Goal: Task Accomplishment & Management: Use online tool/utility

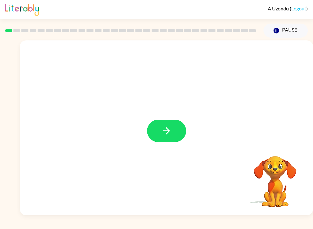
click at [175, 134] on button "button" at bounding box center [166, 131] width 39 height 22
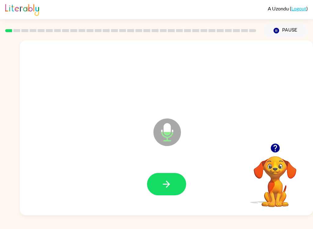
click at [170, 187] on icon "button" at bounding box center [166, 183] width 11 height 11
click at [178, 184] on button "button" at bounding box center [166, 184] width 39 height 22
click at [177, 184] on button "button" at bounding box center [166, 184] width 39 height 22
click at [174, 189] on button "button" at bounding box center [166, 184] width 39 height 22
click at [167, 189] on button "button" at bounding box center [166, 184] width 39 height 22
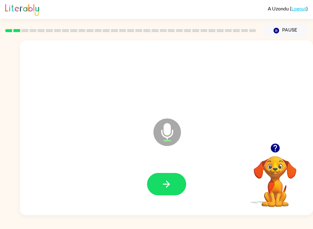
click at [162, 182] on icon "button" at bounding box center [166, 183] width 11 height 11
click at [171, 184] on icon "button" at bounding box center [166, 183] width 11 height 11
click at [165, 185] on icon "button" at bounding box center [166, 183] width 11 height 11
click at [278, 143] on icon "button" at bounding box center [275, 147] width 11 height 11
click at [165, 187] on icon "button" at bounding box center [166, 183] width 11 height 11
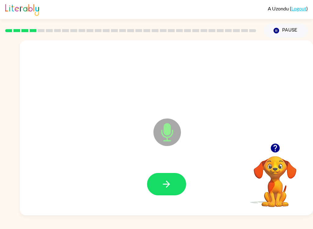
click at [173, 182] on button "button" at bounding box center [166, 184] width 39 height 22
click at [163, 186] on icon "button" at bounding box center [166, 183] width 11 height 11
click at [159, 173] on button "button" at bounding box center [166, 184] width 39 height 22
click at [177, 188] on button "button" at bounding box center [166, 184] width 39 height 22
click at [152, 185] on button "button" at bounding box center [166, 184] width 39 height 22
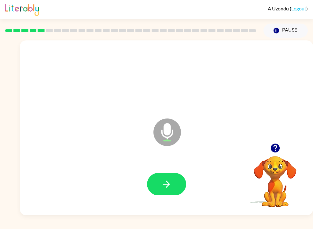
click at [165, 181] on icon "button" at bounding box center [166, 183] width 11 height 11
click at [161, 186] on icon "button" at bounding box center [166, 183] width 11 height 11
click at [175, 186] on button "button" at bounding box center [166, 184] width 39 height 22
click at [167, 188] on icon "button" at bounding box center [166, 183] width 11 height 11
click at [173, 187] on button "button" at bounding box center [166, 184] width 39 height 22
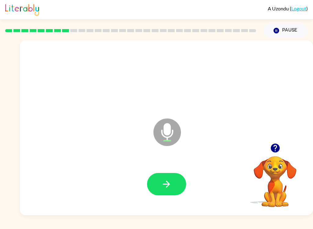
click at [272, 149] on icon "button" at bounding box center [274, 147] width 9 height 9
click at [167, 182] on icon "button" at bounding box center [166, 183] width 7 height 7
click at [278, 143] on icon "button" at bounding box center [275, 147] width 11 height 11
click at [169, 174] on button "button" at bounding box center [166, 184] width 39 height 22
click at [164, 182] on icon "button" at bounding box center [166, 183] width 11 height 11
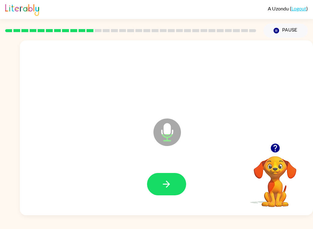
click at [170, 181] on icon "button" at bounding box center [166, 183] width 11 height 11
click at [177, 186] on button "button" at bounding box center [166, 184] width 39 height 22
click at [166, 182] on icon "button" at bounding box center [166, 183] width 11 height 11
click at [155, 182] on button "button" at bounding box center [166, 184] width 39 height 22
click at [165, 193] on button "button" at bounding box center [166, 184] width 39 height 22
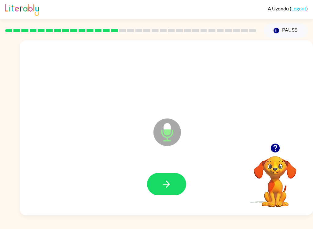
click at [169, 182] on icon "button" at bounding box center [166, 183] width 11 height 11
click at [171, 189] on icon "button" at bounding box center [166, 183] width 11 height 11
click at [169, 185] on icon "button" at bounding box center [166, 183] width 11 height 11
click at [170, 182] on icon "button" at bounding box center [166, 183] width 11 height 11
click at [167, 184] on icon "button" at bounding box center [166, 183] width 7 height 7
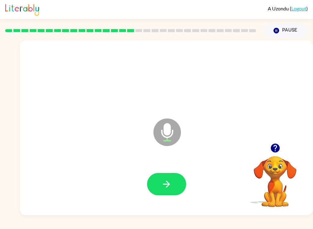
click at [173, 176] on button "button" at bounding box center [166, 184] width 39 height 22
click at [170, 182] on icon "button" at bounding box center [166, 183] width 11 height 11
click at [171, 175] on button "button" at bounding box center [166, 184] width 39 height 22
click at [171, 182] on icon "button" at bounding box center [166, 183] width 11 height 11
click at [170, 183] on icon "button" at bounding box center [166, 183] width 11 height 11
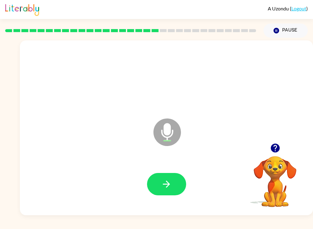
click at [192, 194] on div at bounding box center [166, 184] width 281 height 50
click at [185, 183] on button "button" at bounding box center [166, 184] width 39 height 22
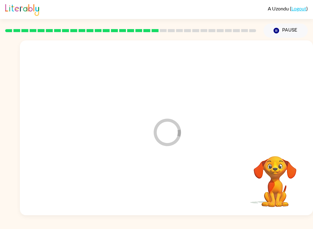
click at [174, 185] on div at bounding box center [166, 184] width 281 height 50
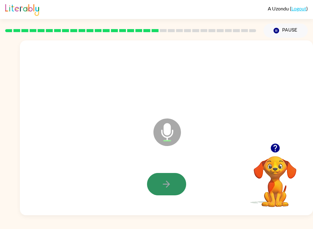
click at [182, 190] on button "button" at bounding box center [166, 184] width 39 height 22
click at [127, 226] on div "A Uzondu ( Logout ) Pause Pause Microphone The Microphone is here when it is yo…" at bounding box center [156, 114] width 313 height 229
click at [163, 190] on button "button" at bounding box center [166, 184] width 39 height 22
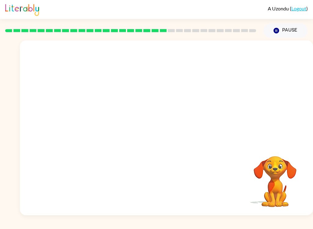
click at [136, 226] on div "A Uzondu ( Logout ) Pause Pause Your browser must support playing .mp4 files to…" at bounding box center [156, 114] width 313 height 229
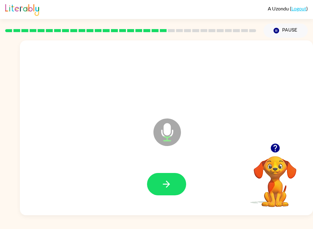
click at [276, 154] on button "button" at bounding box center [275, 148] width 16 height 16
click at [279, 145] on div "Microphone The Microphone is here when it is your turn to talk" at bounding box center [166, 127] width 293 height 175
click at [175, 177] on button "button" at bounding box center [166, 184] width 39 height 22
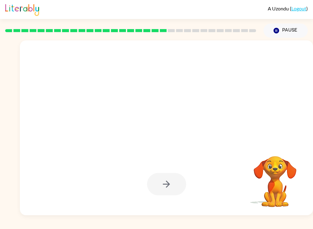
click at [182, 226] on div "A Uzondu ( Logout ) Pause Pause Your browser must support playing .mp4 files to…" at bounding box center [156, 114] width 313 height 229
click at [211, 226] on div "A Uzondu ( Logout ) Pause Pause Your browser must support playing .mp4 files to…" at bounding box center [156, 114] width 313 height 229
click at [218, 226] on div "A Uzondu ( Logout ) Pause Pause Your browser must support playing .mp4 files to…" at bounding box center [156, 114] width 313 height 229
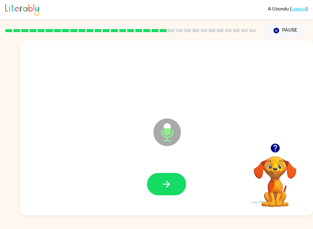
click at [162, 185] on icon "button" at bounding box center [166, 183] width 11 height 11
click at [170, 192] on button "button" at bounding box center [166, 184] width 39 height 22
click at [232, 226] on div "A Uzondu ( Logout ) Pause Pause Microphone The Microphone is here when it is yo…" at bounding box center [156, 114] width 313 height 229
click at [176, 184] on button "button" at bounding box center [166, 184] width 39 height 22
click at [187, 179] on div at bounding box center [166, 184] width 281 height 50
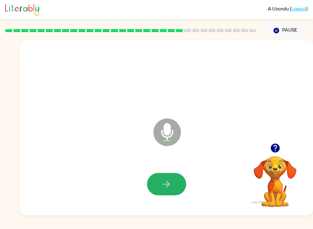
click at [182, 187] on button "button" at bounding box center [166, 184] width 39 height 22
click at [167, 176] on button "button" at bounding box center [166, 184] width 39 height 22
click at [165, 189] on button "button" at bounding box center [166, 184] width 39 height 22
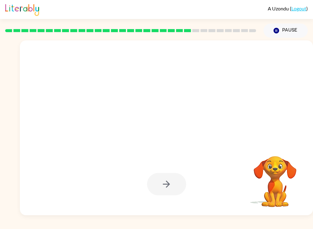
click at [312, 226] on div "A Uzondu ( Logout ) Pause Pause Your browser must support playing .mp4 files to…" at bounding box center [156, 114] width 313 height 229
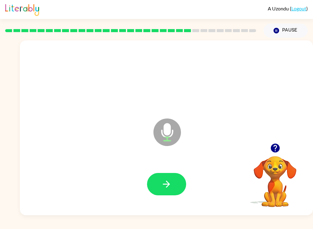
click at [175, 182] on button "button" at bounding box center [166, 184] width 39 height 22
click at [173, 187] on button "button" at bounding box center [166, 184] width 39 height 22
click at [168, 188] on icon "button" at bounding box center [166, 183] width 11 height 11
click at [171, 186] on icon "button" at bounding box center [166, 183] width 11 height 11
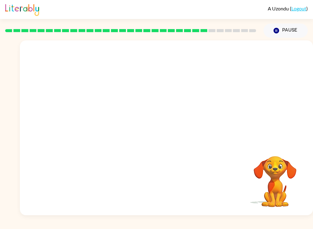
click at [37, 226] on div "A Uzondu ( Logout ) Pause Pause Your browser must support playing .mp4 files to…" at bounding box center [156, 114] width 313 height 229
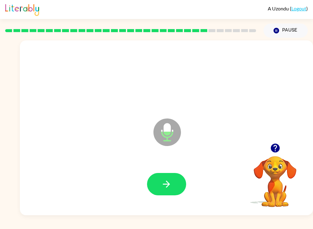
click at [174, 177] on button "button" at bounding box center [166, 184] width 39 height 22
click at [171, 181] on icon "button" at bounding box center [166, 183] width 11 height 11
click at [172, 183] on button "button" at bounding box center [166, 184] width 39 height 22
click at [265, 152] on div at bounding box center [275, 148] width 61 height 16
click at [280, 146] on icon "button" at bounding box center [275, 147] width 11 height 11
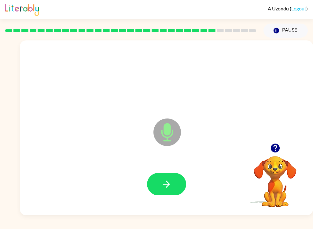
click at [171, 186] on icon "button" at bounding box center [166, 183] width 11 height 11
click at [165, 182] on icon "button" at bounding box center [166, 183] width 11 height 11
click at [176, 189] on button "button" at bounding box center [166, 184] width 39 height 22
click at [278, 151] on icon "button" at bounding box center [274, 147] width 9 height 9
click at [172, 186] on button "button" at bounding box center [166, 184] width 39 height 22
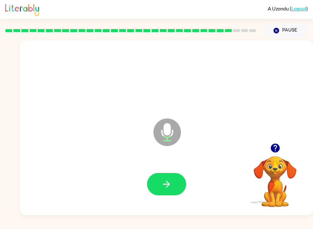
click at [158, 187] on button "button" at bounding box center [166, 184] width 39 height 22
click at [156, 189] on button "button" at bounding box center [166, 184] width 39 height 22
click at [175, 188] on button "button" at bounding box center [166, 184] width 39 height 22
click at [171, 191] on button "button" at bounding box center [166, 184] width 39 height 22
click at [173, 182] on button "button" at bounding box center [166, 184] width 39 height 22
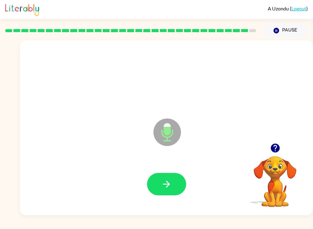
click at [167, 183] on icon "button" at bounding box center [166, 183] width 11 height 11
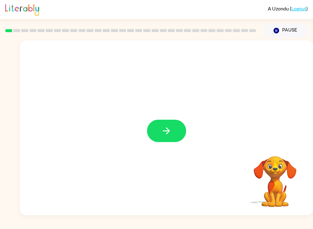
click at [175, 120] on button "button" at bounding box center [166, 131] width 39 height 22
click at [214, 25] on div at bounding box center [131, 30] width 258 height 21
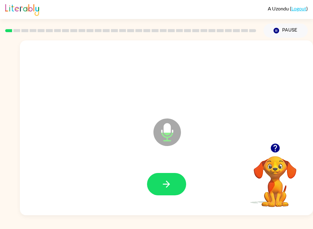
click at [175, 192] on button "button" at bounding box center [166, 184] width 39 height 22
click at [154, 179] on button "button" at bounding box center [166, 184] width 39 height 22
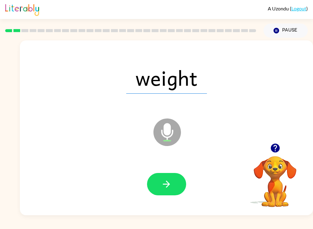
click at [172, 188] on button "button" at bounding box center [166, 184] width 39 height 22
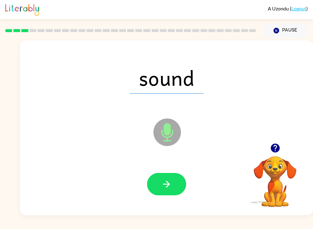
click at [171, 188] on icon "button" at bounding box center [166, 183] width 11 height 11
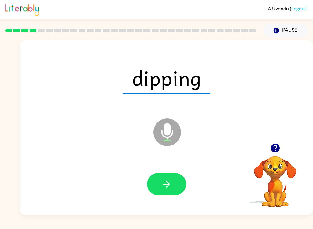
click at [176, 185] on button "button" at bounding box center [166, 184] width 39 height 22
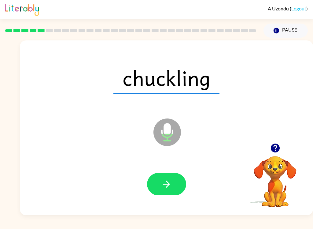
click at [175, 186] on button "button" at bounding box center [166, 184] width 39 height 22
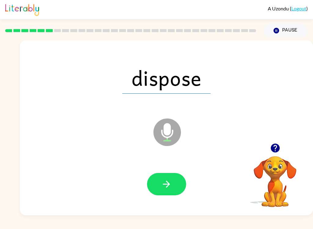
click at [171, 189] on button "button" at bounding box center [166, 184] width 39 height 22
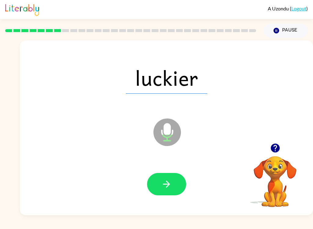
click at [175, 186] on button "button" at bounding box center [166, 184] width 39 height 22
click at [168, 185] on icon "button" at bounding box center [166, 183] width 11 height 11
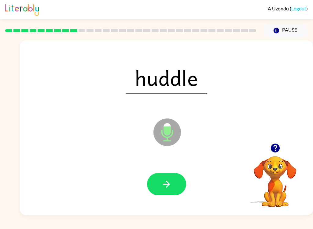
click at [164, 186] on icon "button" at bounding box center [166, 183] width 11 height 11
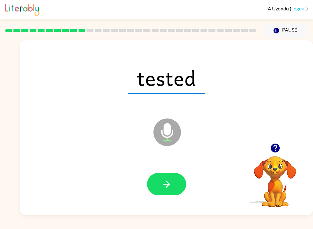
click at [169, 184] on icon "button" at bounding box center [166, 183] width 7 height 7
click at [170, 185] on icon "button" at bounding box center [166, 183] width 11 height 11
click at [168, 194] on button "button" at bounding box center [166, 184] width 39 height 22
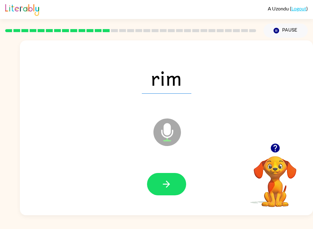
click at [161, 195] on button "button" at bounding box center [166, 184] width 39 height 22
click at [173, 182] on button "button" at bounding box center [166, 184] width 39 height 22
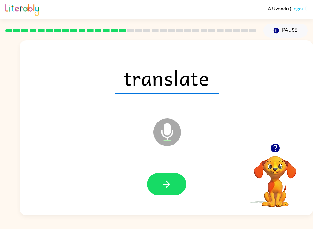
click at [176, 190] on button "button" at bounding box center [166, 184] width 39 height 22
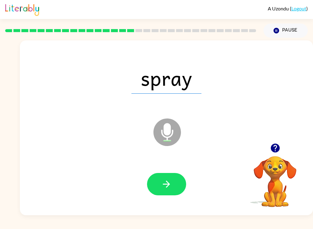
click at [166, 180] on icon "button" at bounding box center [166, 183] width 11 height 11
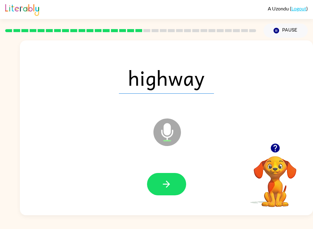
click at [167, 189] on icon "button" at bounding box center [166, 183] width 11 height 11
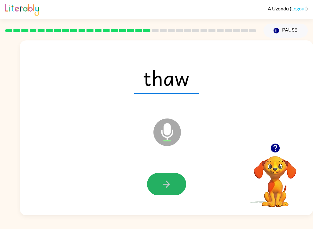
click at [155, 191] on button "button" at bounding box center [166, 184] width 39 height 22
click at [167, 188] on icon "button" at bounding box center [166, 183] width 11 height 11
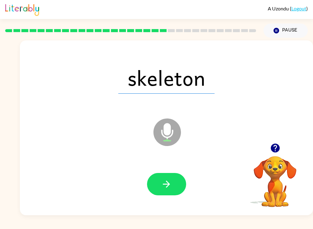
click at [178, 189] on button "button" at bounding box center [166, 184] width 39 height 22
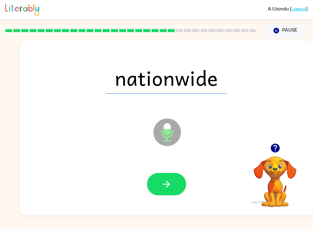
click at [169, 189] on icon "button" at bounding box center [166, 183] width 11 height 11
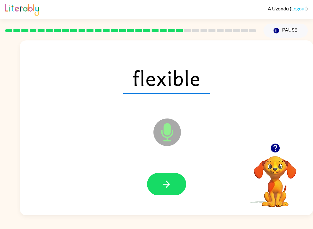
click at [177, 188] on button "button" at bounding box center [166, 184] width 39 height 22
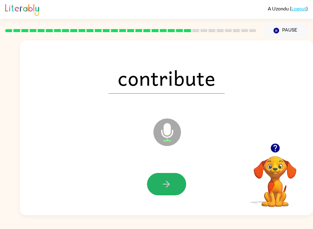
click at [178, 191] on button "button" at bounding box center [166, 184] width 39 height 22
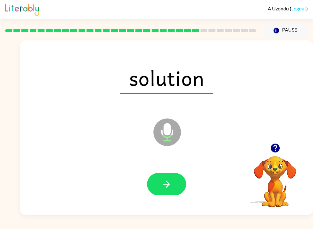
click at [176, 173] on button "button" at bounding box center [166, 184] width 39 height 22
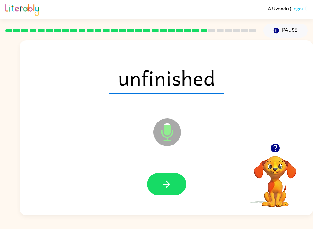
click at [175, 191] on button "button" at bounding box center [166, 184] width 39 height 22
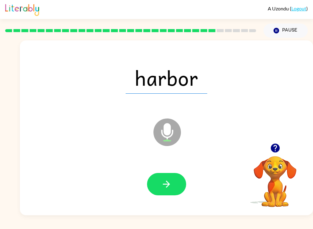
click at [164, 182] on icon "button" at bounding box center [166, 183] width 11 height 11
click at [172, 194] on button "button" at bounding box center [166, 184] width 39 height 22
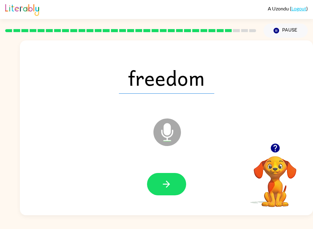
click at [172, 189] on button "button" at bounding box center [166, 184] width 39 height 22
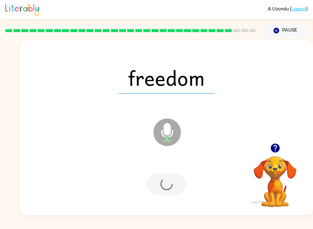
click at [171, 189] on div at bounding box center [166, 184] width 39 height 22
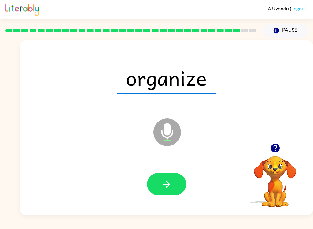
click at [170, 182] on icon "button" at bounding box center [166, 183] width 11 height 11
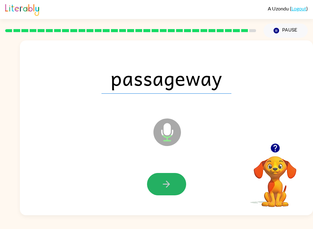
click at [156, 193] on button "button" at bounding box center [166, 184] width 39 height 22
